Goal: Task Accomplishment & Management: Use online tool/utility

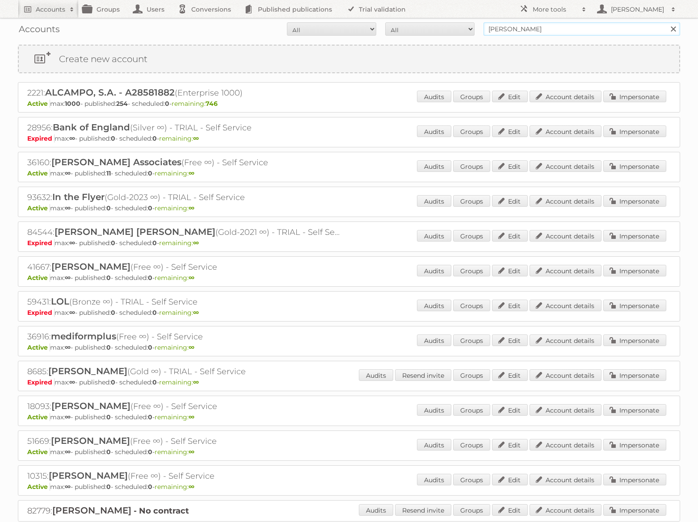
click at [564, 34] on input "paolo" at bounding box center [581, 28] width 197 height 13
click at [666, 22] on input "Search" at bounding box center [672, 28] width 13 height 13
click at [514, 29] on input "paolo" at bounding box center [581, 28] width 197 height 13
type input "foschinik"
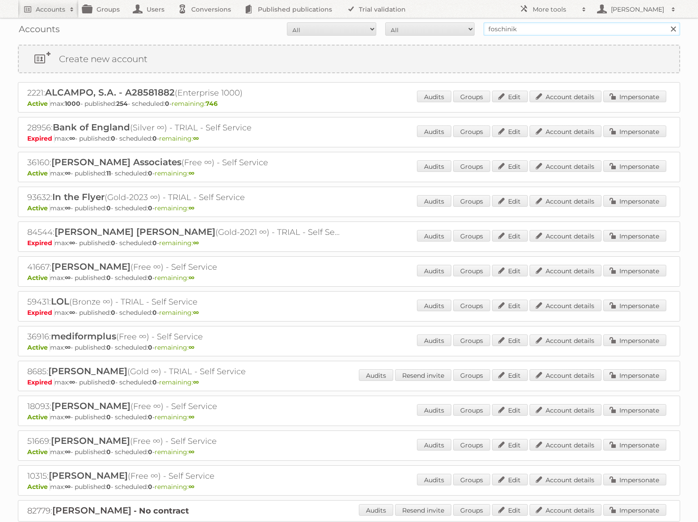
click at [666, 22] on input "Search" at bounding box center [672, 28] width 13 height 13
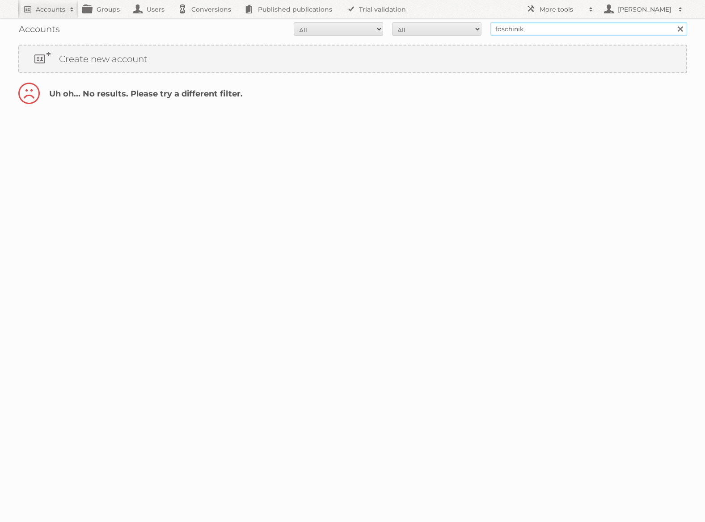
click at [526, 31] on input "foschinik" at bounding box center [588, 28] width 197 height 13
type input "foschini"
click at [673, 22] on input "Search" at bounding box center [679, 28] width 13 height 13
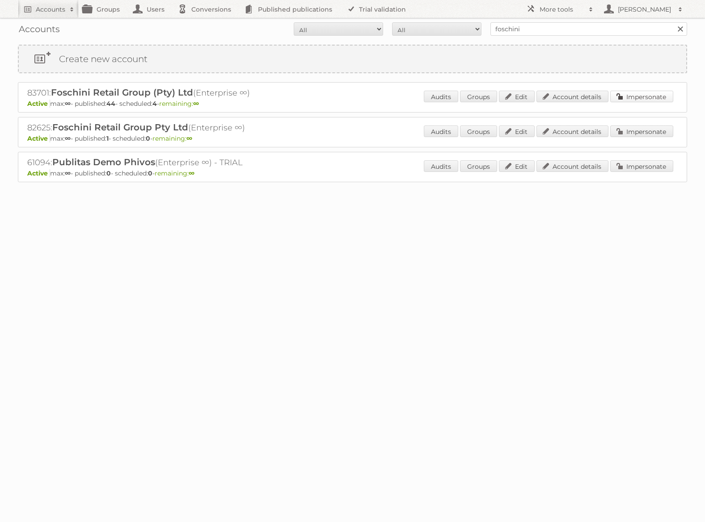
click at [650, 99] on link "Impersonate" at bounding box center [641, 97] width 63 height 12
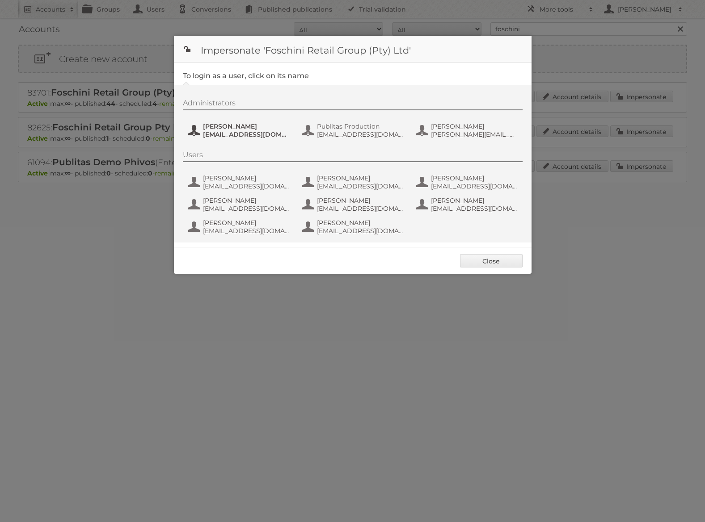
click at [233, 135] on span "[EMAIL_ADDRESS][DOMAIN_NAME]" at bounding box center [246, 134] width 87 height 8
